Goal: Information Seeking & Learning: Learn about a topic

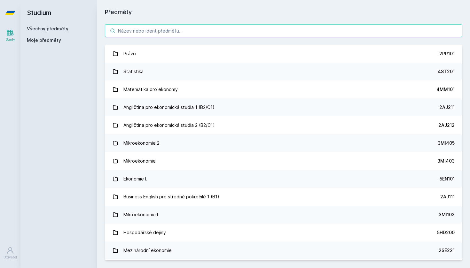
click at [227, 33] on input "search" at bounding box center [283, 30] width 357 height 13
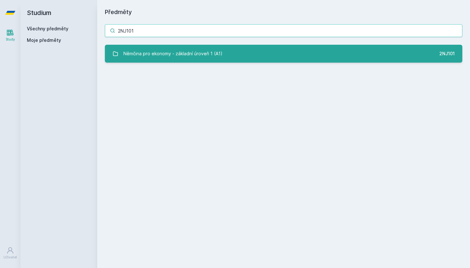
type input "2NJ101"
click at [149, 51] on div "Němčina pro ekonomy - základní úroveň 1 (A1)" at bounding box center [172, 53] width 99 height 13
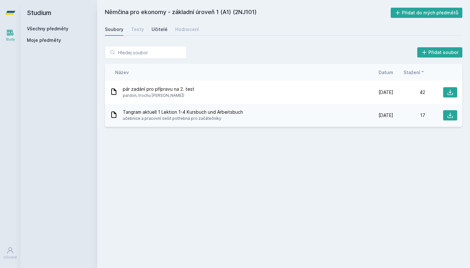
click at [159, 29] on div "Učitelé" at bounding box center [159, 29] width 16 height 6
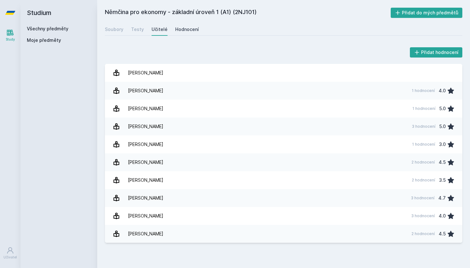
click at [186, 35] on div "Soubory Testy Učitelé Hodnocení" at bounding box center [283, 29] width 357 height 13
click at [186, 33] on link "Hodnocení" at bounding box center [187, 29] width 24 height 13
click at [59, 32] on div "Všechny předměty Moje předměty" at bounding box center [59, 36] width 64 height 20
click at [57, 28] on link "Všechny předměty" at bounding box center [48, 28] width 42 height 5
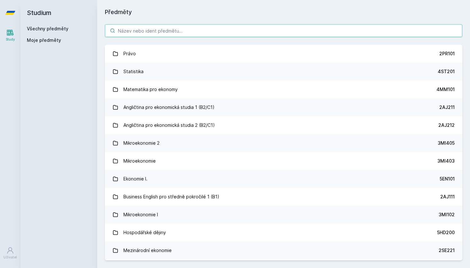
click at [149, 27] on input "search" at bounding box center [283, 30] width 357 height 13
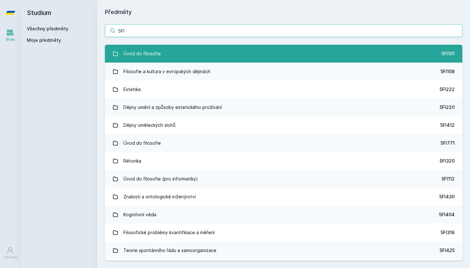
type input "5FI"
click at [177, 53] on link "Úvod do filosofie 5FI101" at bounding box center [283, 54] width 357 height 18
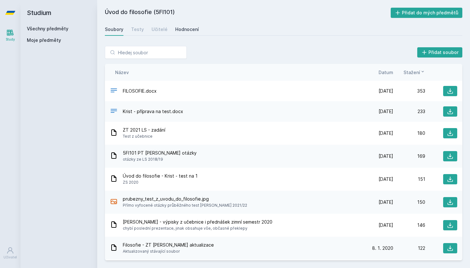
click at [175, 28] on div "Hodnocení" at bounding box center [187, 29] width 24 height 6
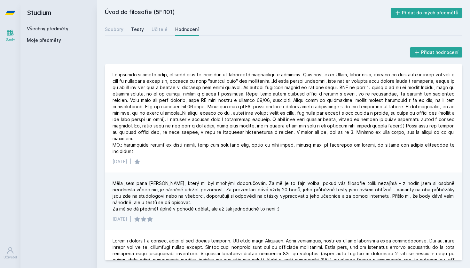
click at [134, 31] on div "Testy" at bounding box center [137, 29] width 13 height 6
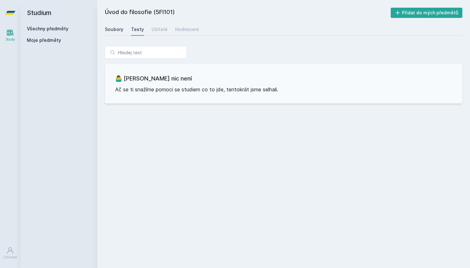
click at [120, 29] on div "Soubory" at bounding box center [114, 29] width 19 height 6
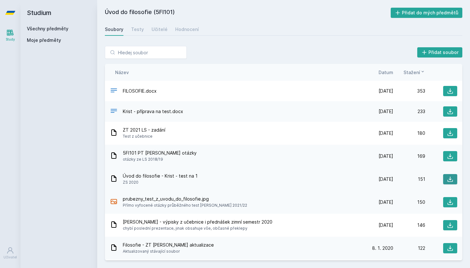
click at [449, 178] on icon at bounding box center [450, 179] width 6 height 6
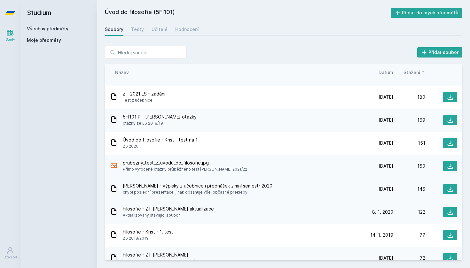
scroll to position [38, 0]
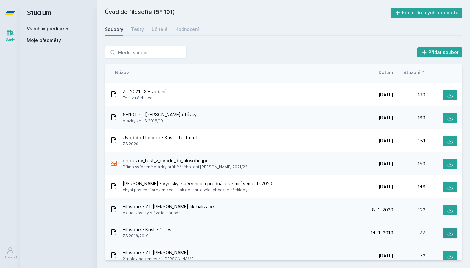
click at [448, 233] on icon at bounding box center [449, 232] width 5 height 5
click at [313, 39] on div "Přidat soubor Řazení: Název Datum Stažení Název Datum Stažení FILOSOFIE.docx [D…" at bounding box center [283, 153] width 372 height 230
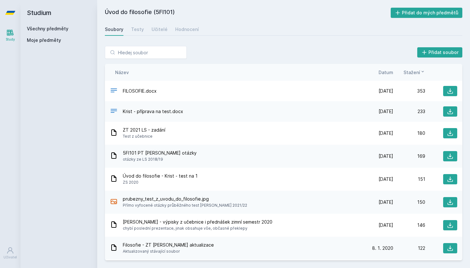
scroll to position [0, 0]
click at [134, 30] on div "Testy" at bounding box center [137, 29] width 13 height 6
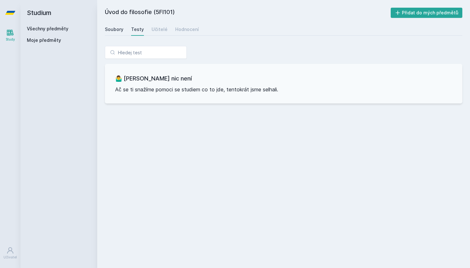
click at [120, 31] on div "Soubory" at bounding box center [114, 29] width 19 height 6
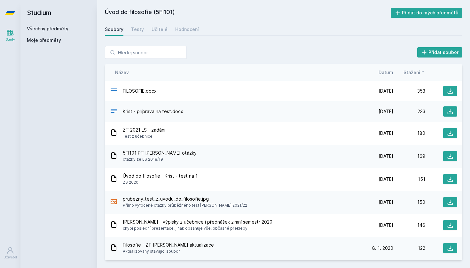
click at [112, 28] on div "Soubory" at bounding box center [114, 29] width 19 height 6
click at [67, 27] on link "Všechny předměty" at bounding box center [48, 28] width 42 height 5
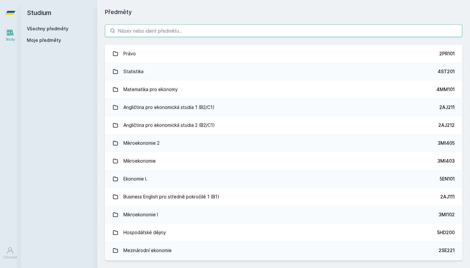
click at [142, 34] on input "search" at bounding box center [283, 30] width 357 height 13
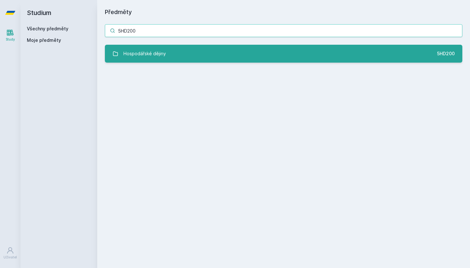
type input "5HD200"
click at [147, 53] on div "Hospodářské dějiny" at bounding box center [144, 53] width 42 height 13
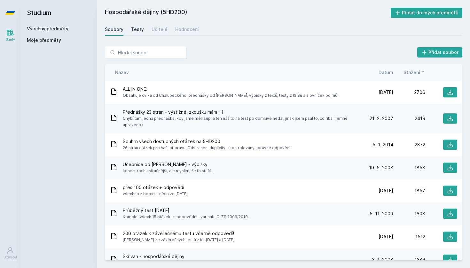
click at [139, 29] on div "Testy" at bounding box center [137, 29] width 13 height 6
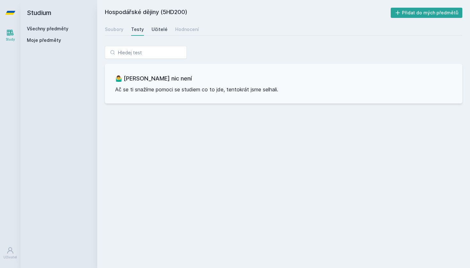
click at [151, 28] on div "Učitelé" at bounding box center [159, 29] width 16 height 6
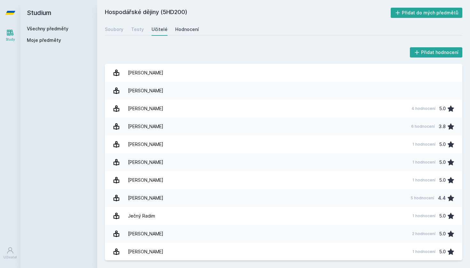
click at [178, 28] on div "Hodnocení" at bounding box center [187, 29] width 24 height 6
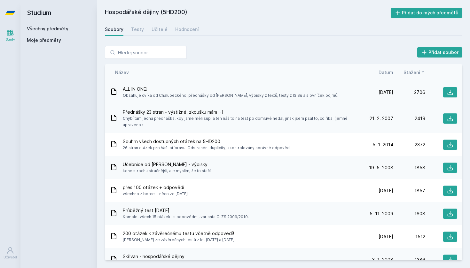
click at [144, 93] on span "Obsahuje cvíka od Chalupeckého, přednášky od [PERSON_NAME], výpisky z textů, te…" at bounding box center [230, 95] width 215 height 6
click at [131, 89] on span "ALL IN ONE!" at bounding box center [230, 89] width 215 height 6
click at [445, 141] on button at bounding box center [450, 145] width 14 height 10
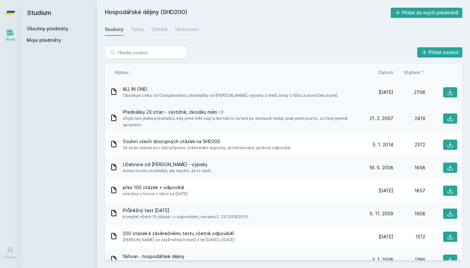
click at [297, 86] on div "ALL IN ONE! Obsahuje cvíka od Chalupeckého, přednášky od [PERSON_NAME], výpisky…" at bounding box center [283, 92] width 357 height 23
click at [450, 93] on button at bounding box center [450, 92] width 14 height 10
click at [317, 30] on div "Soubory Testy Učitelé Hodnocení" at bounding box center [283, 29] width 357 height 13
